Goal: Information Seeking & Learning: Learn about a topic

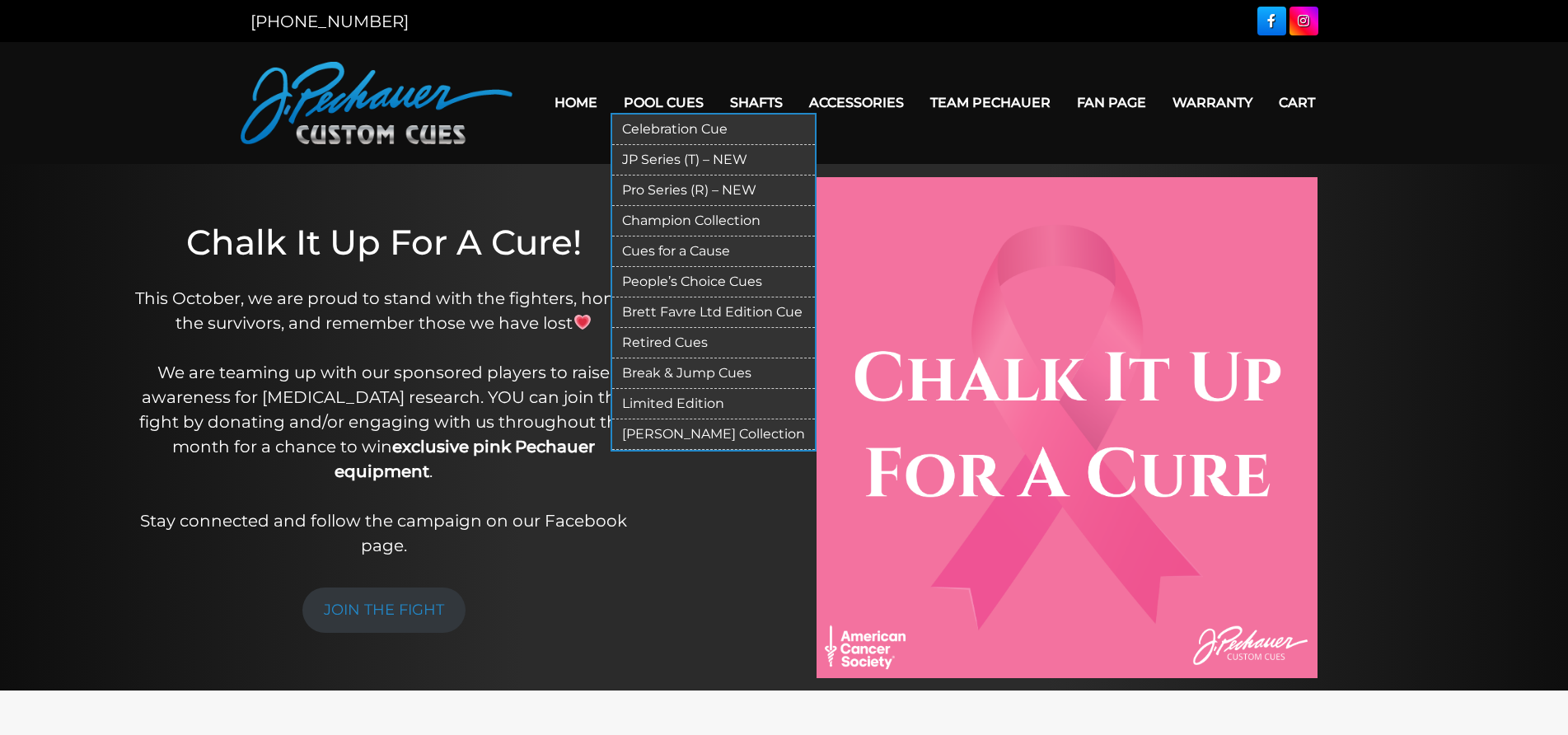
click at [729, 255] on link "Cues for a Cause" at bounding box center [714, 251] width 203 height 31
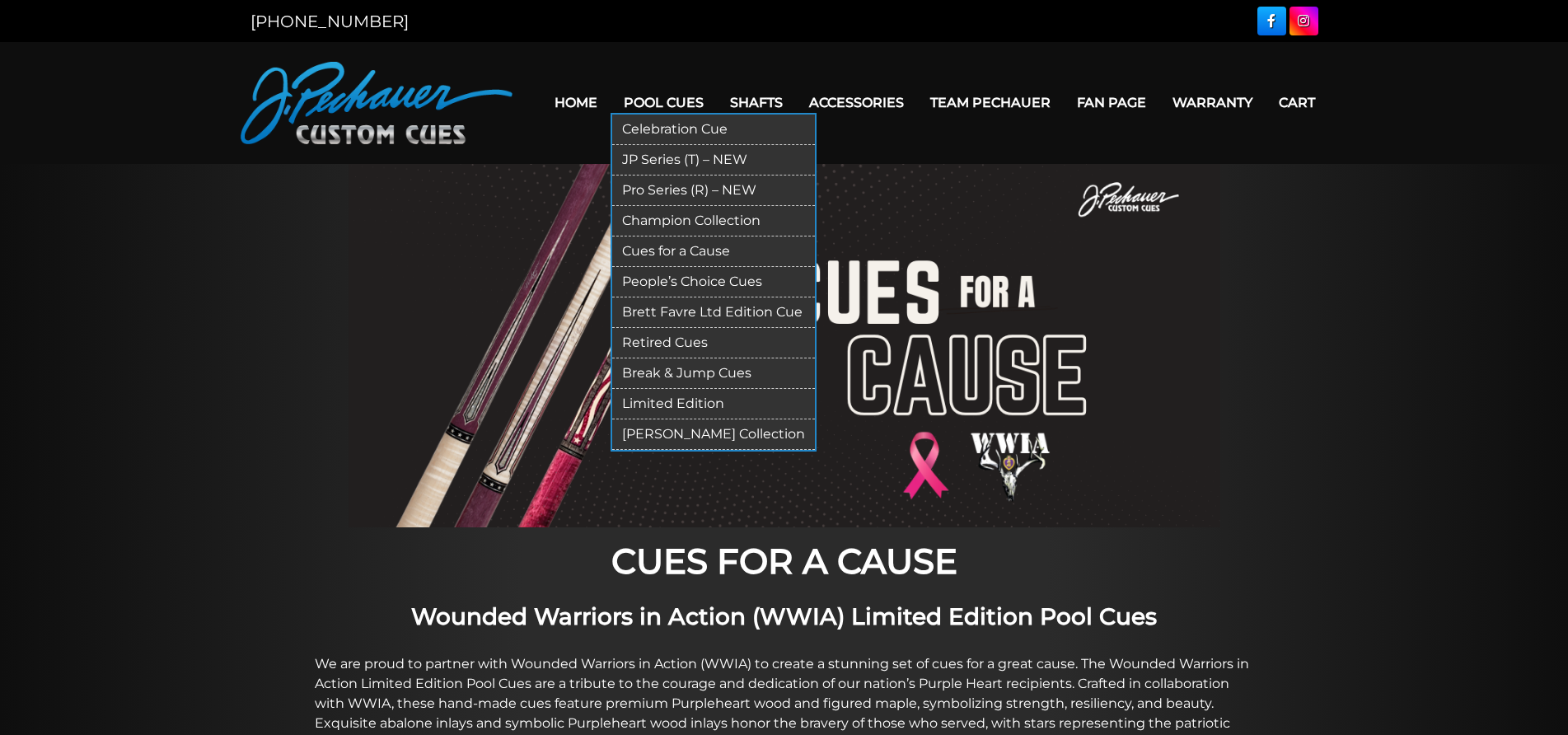
click at [687, 128] on link "Celebration Cue" at bounding box center [714, 130] width 203 height 31
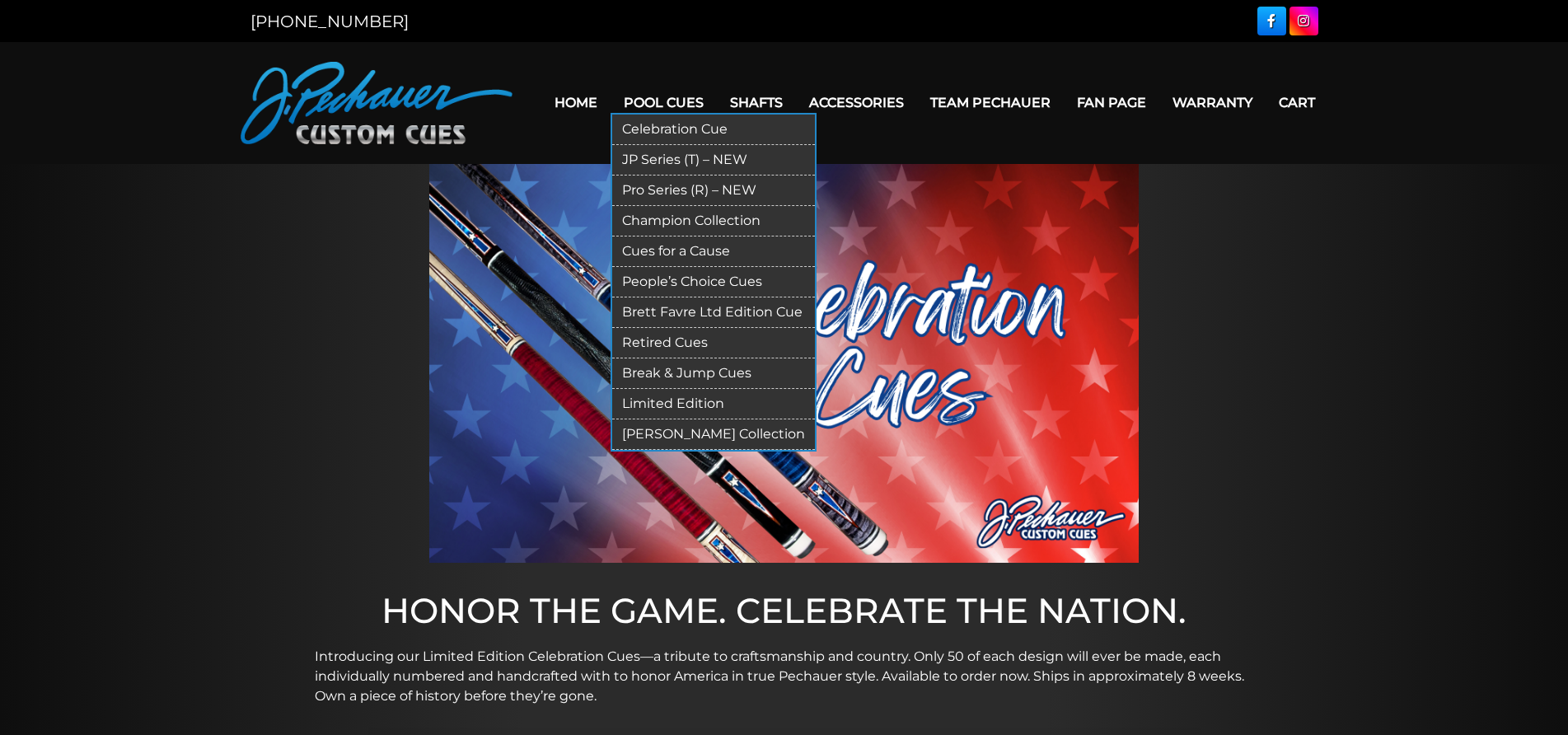
click at [702, 161] on link "JP Series (T) – NEW" at bounding box center [714, 161] width 203 height 31
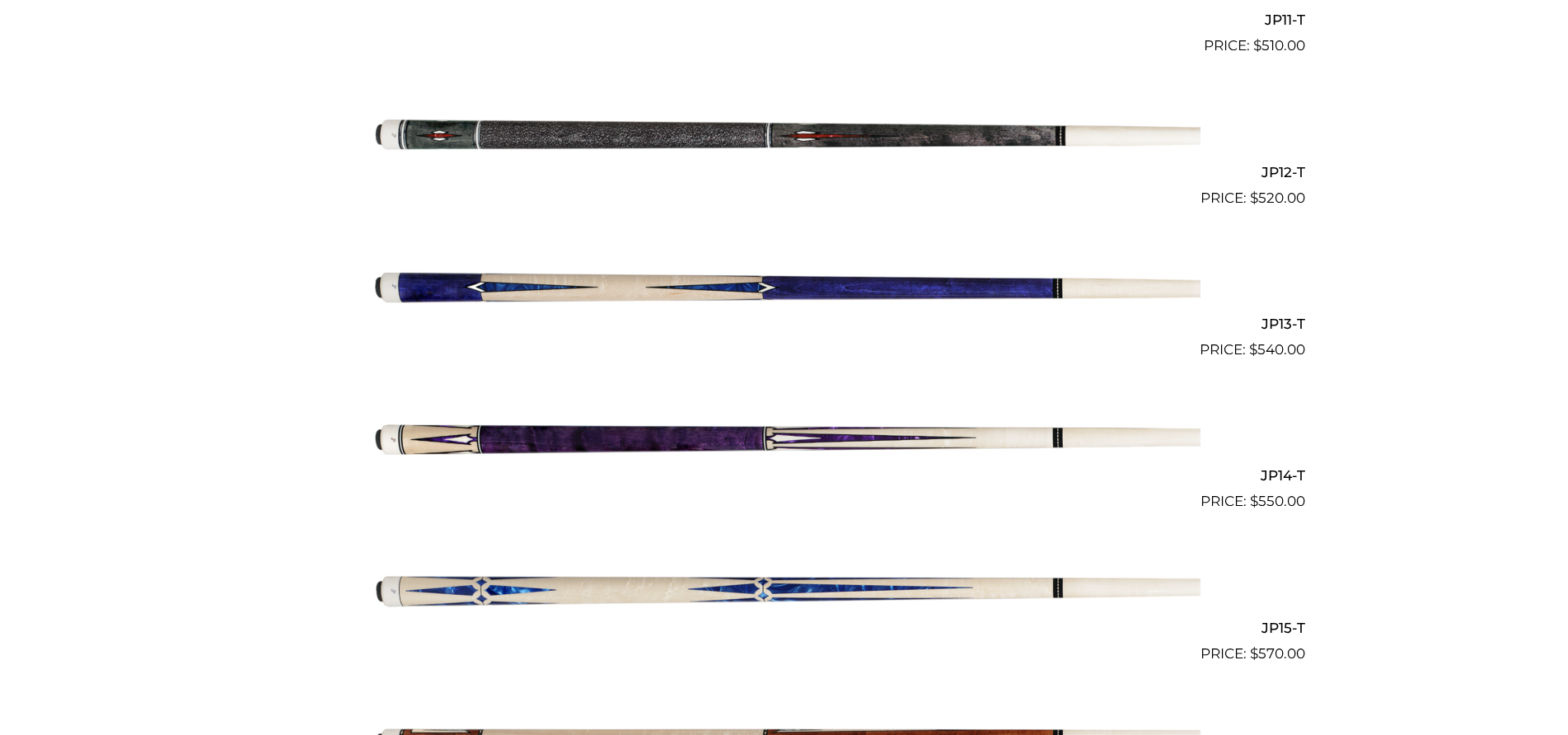
scroll to position [2146, 0]
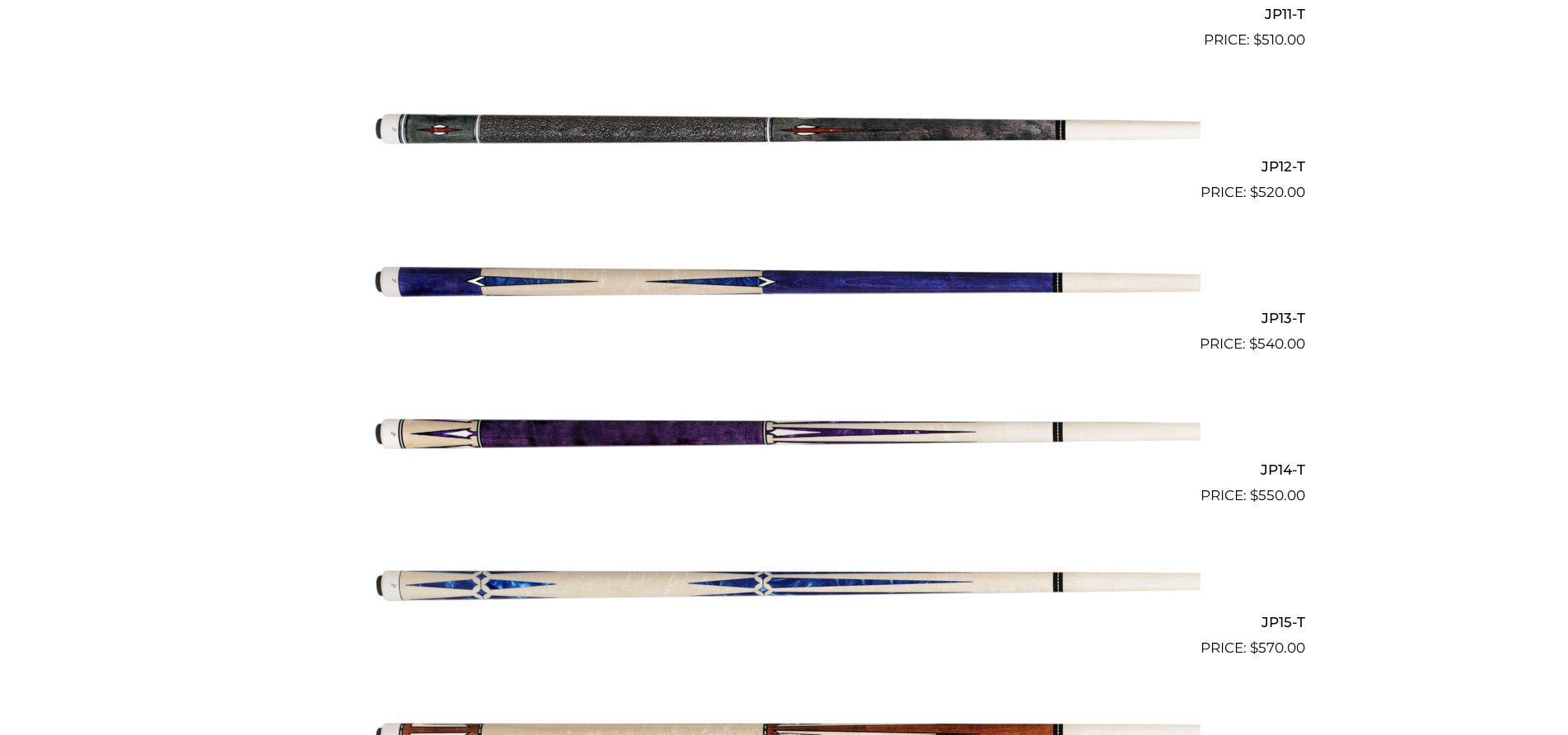
click at [828, 431] on img at bounding box center [784, 430] width 832 height 138
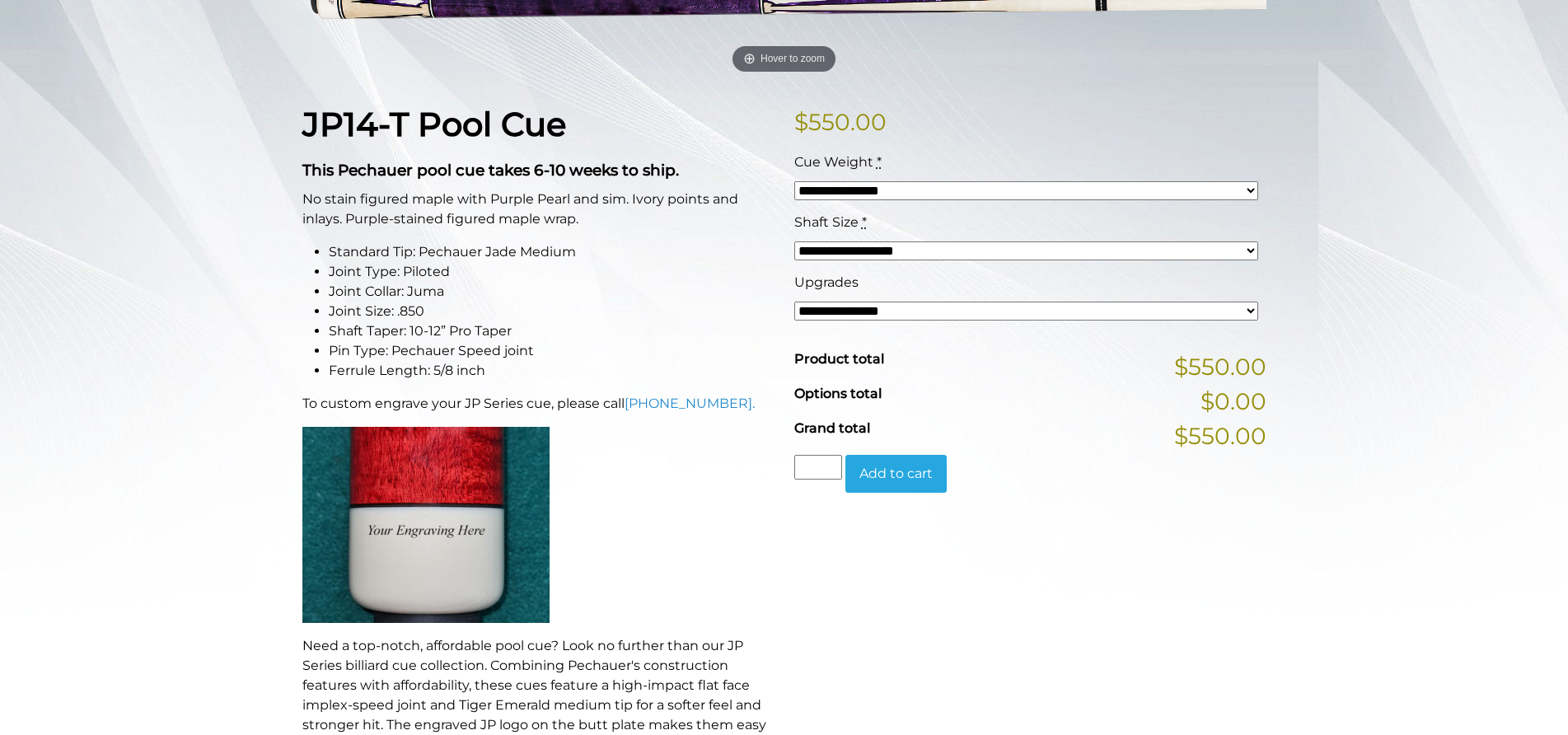
scroll to position [327, 0]
